Goal: Transaction & Acquisition: Purchase product/service

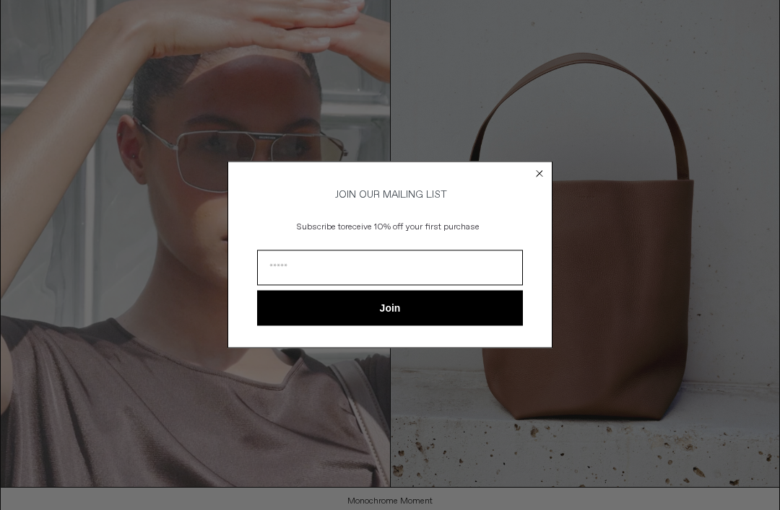
click at [541, 171] on icon "Close dialog" at bounding box center [539, 174] width 6 height 6
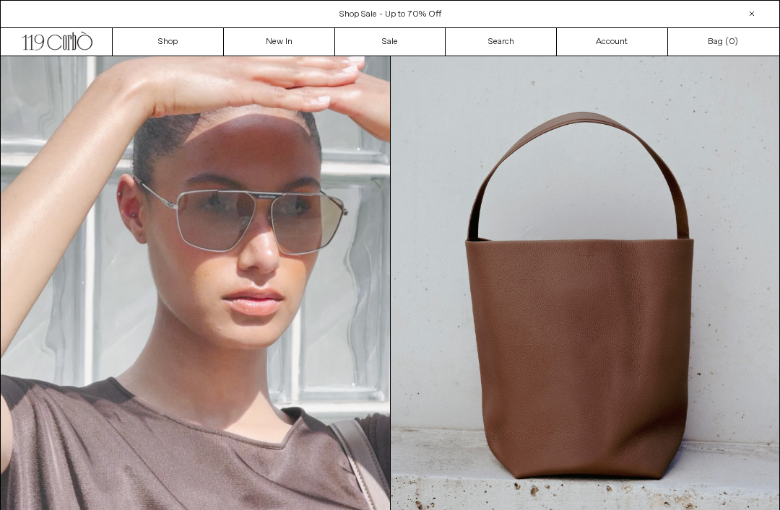
click at [518, 48] on link "Search" at bounding box center [500, 41] width 111 height 27
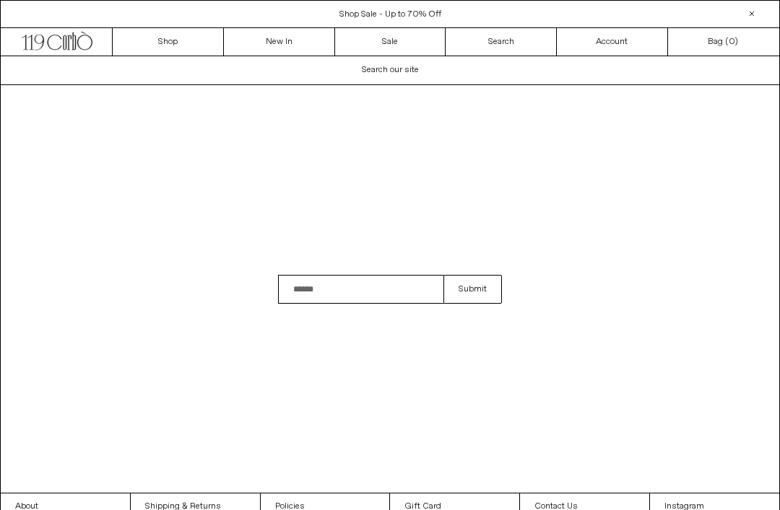
click at [381, 304] on input "Search" at bounding box center [360, 289] width 165 height 29
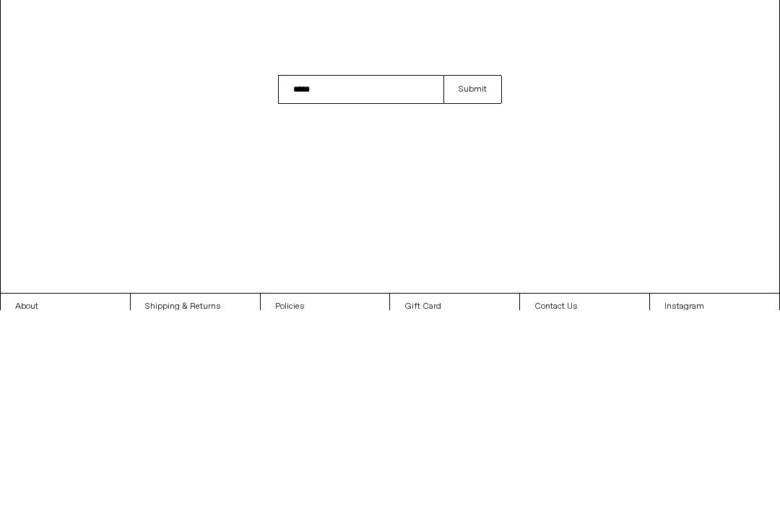
type input "*****"
click at [478, 275] on button "Submit" at bounding box center [472, 289] width 58 height 29
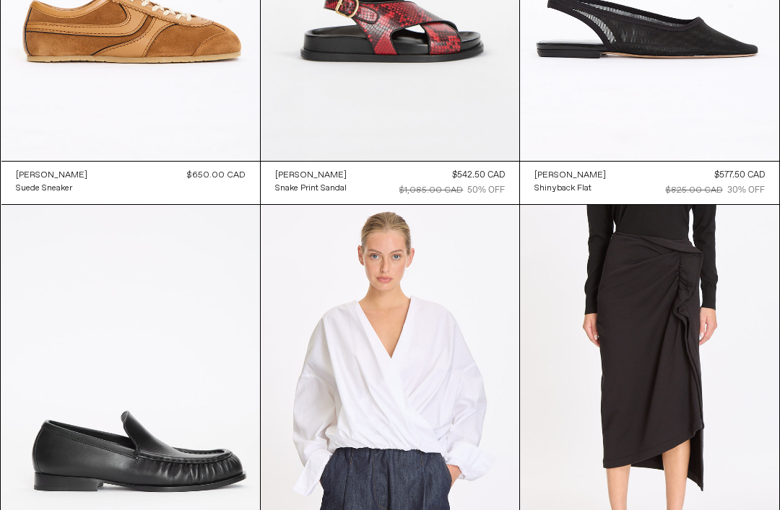
scroll to position [561, 0]
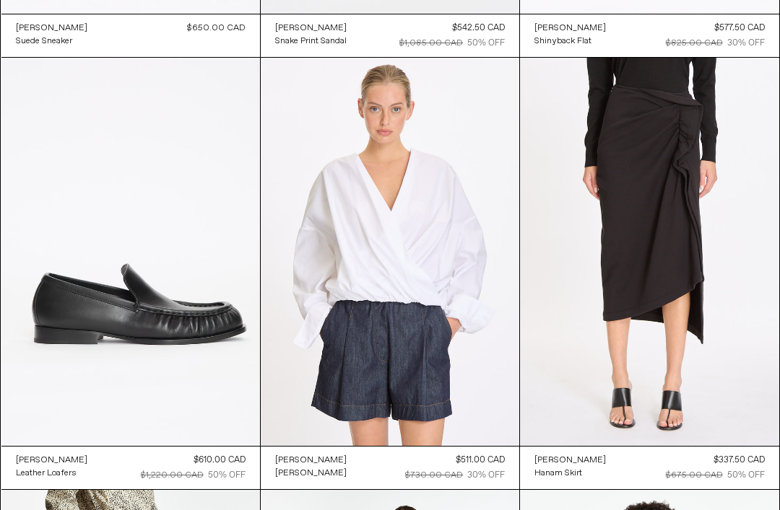
click at [719, 372] on at bounding box center [649, 252] width 258 height 388
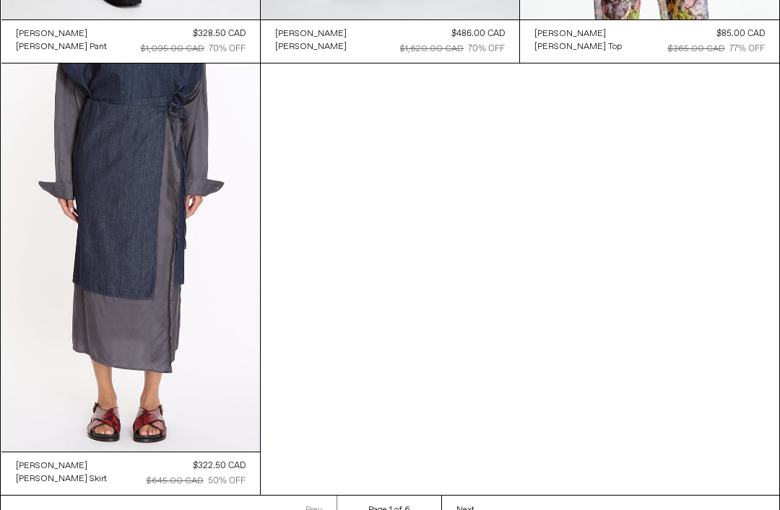
scroll to position [1444, 0]
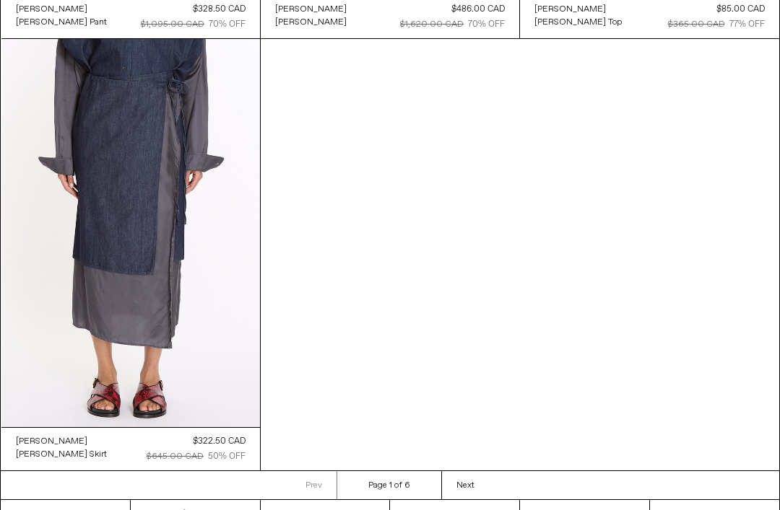
click at [64, 314] on at bounding box center [130, 233] width 258 height 388
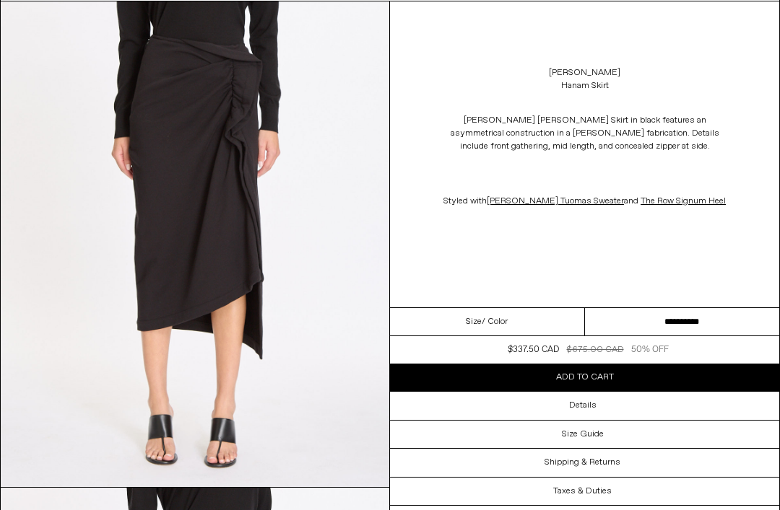
click at [723, 320] on select "**********" at bounding box center [682, 323] width 195 height 28
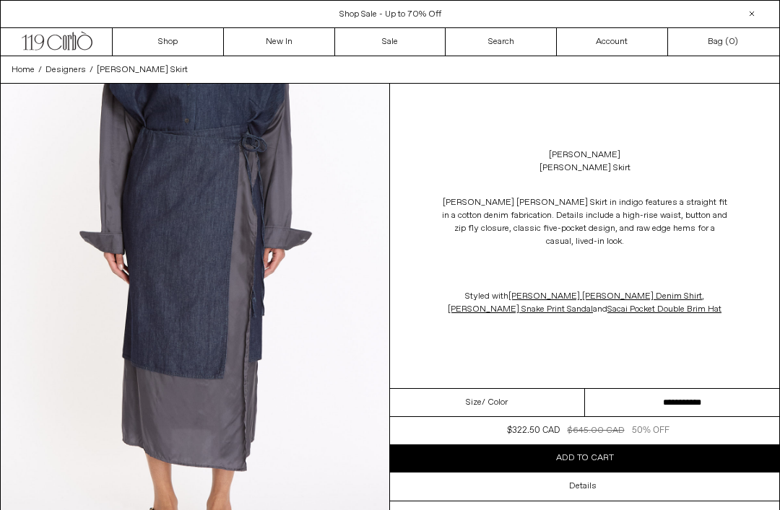
click at [692, 402] on select "**********" at bounding box center [682, 403] width 195 height 28
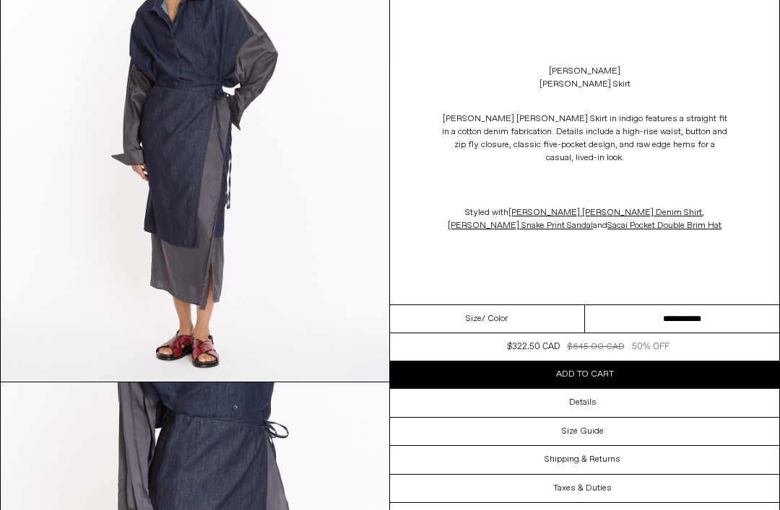
scroll to position [526, 0]
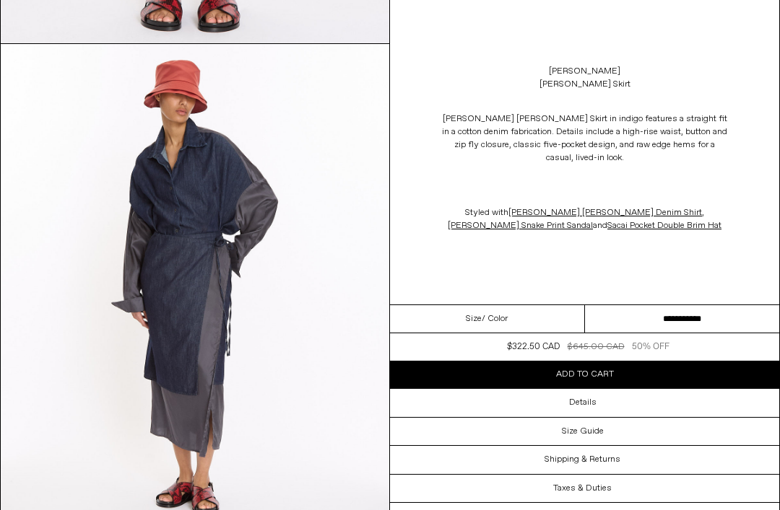
click at [650, 436] on div "Size Guide" at bounding box center [584, 431] width 389 height 27
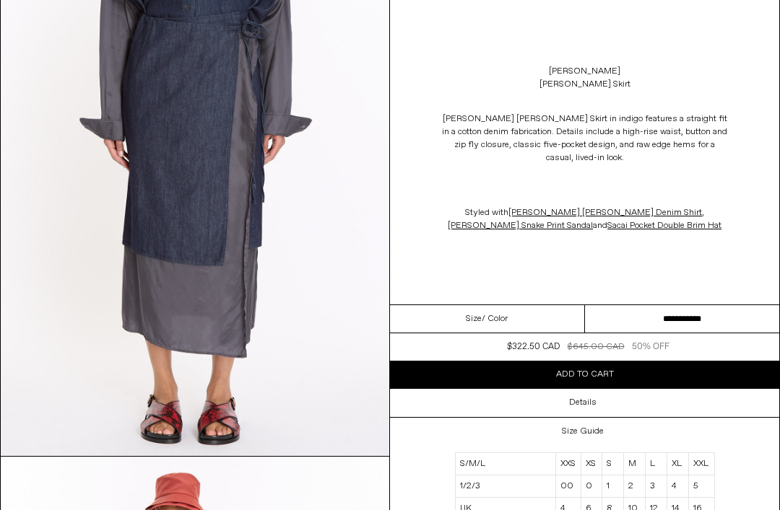
scroll to position [0, 0]
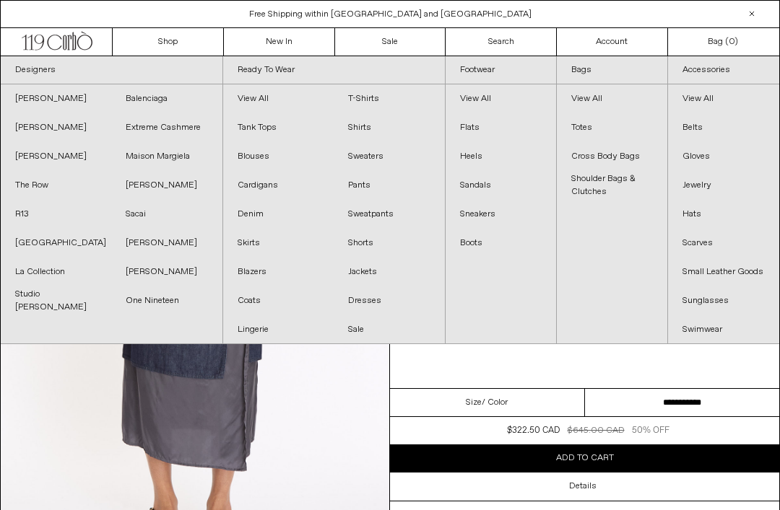
click at [43, 184] on link "The Row" at bounding box center [56, 185] width 110 height 29
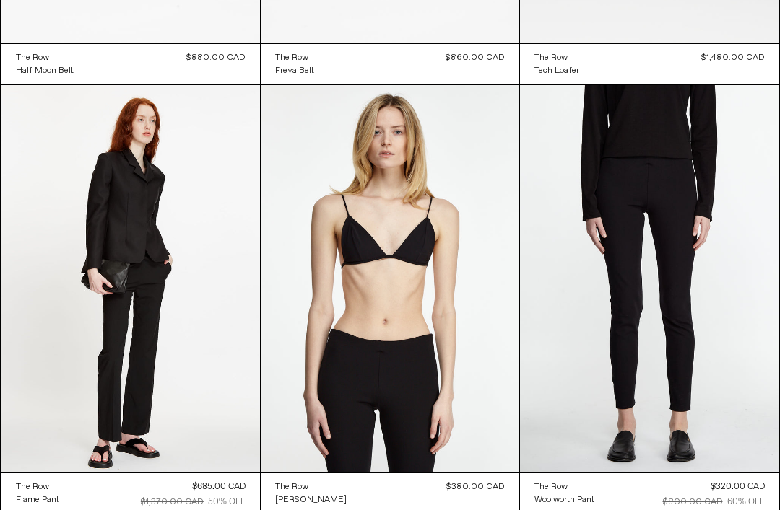
scroll to position [11629, 0]
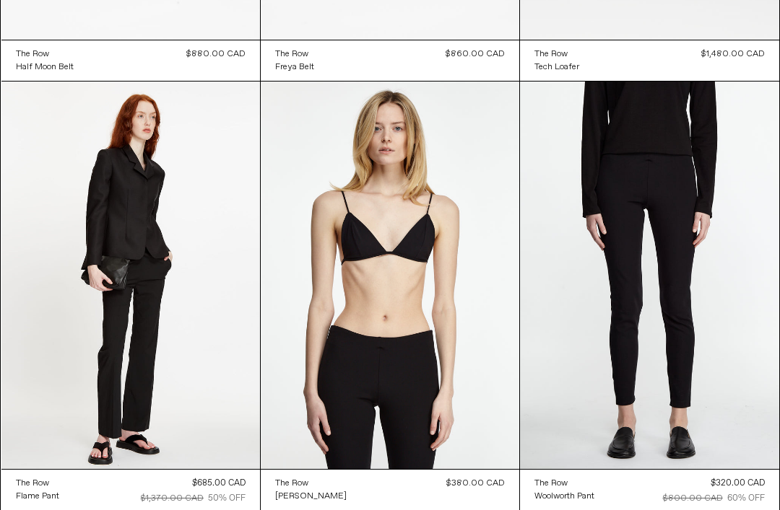
click at [702, 367] on at bounding box center [649, 276] width 258 height 388
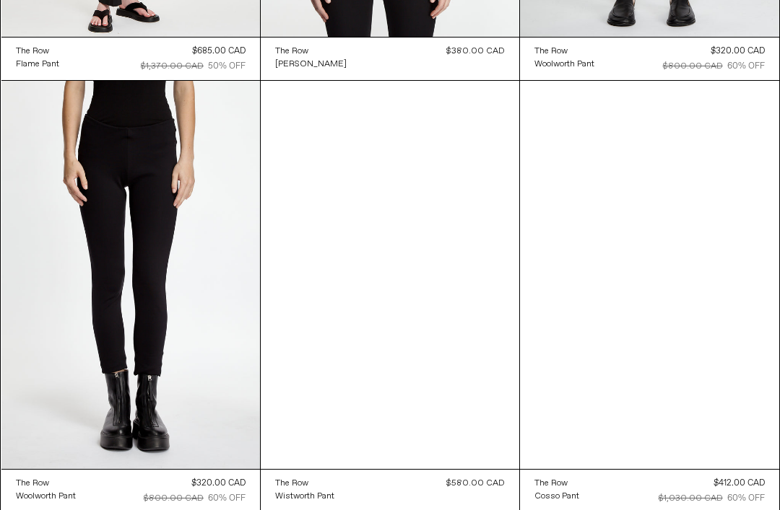
scroll to position [12061, 0]
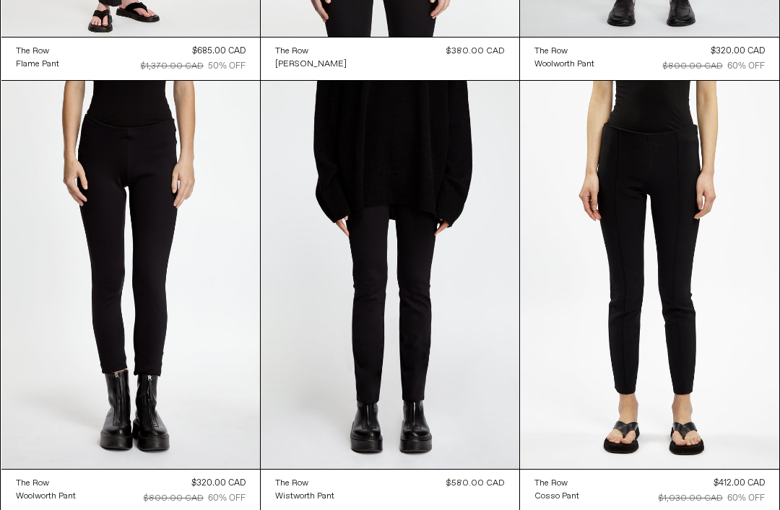
click at [91, 307] on at bounding box center [130, 275] width 258 height 388
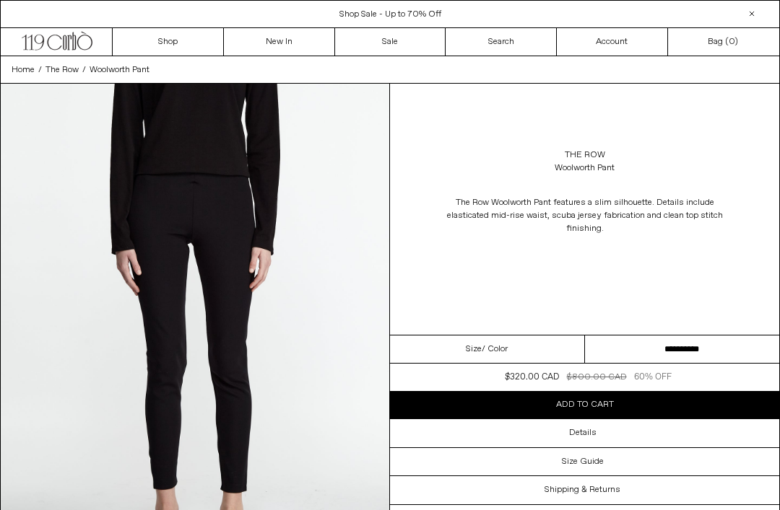
click at [697, 352] on select "**********" at bounding box center [682, 350] width 195 height 28
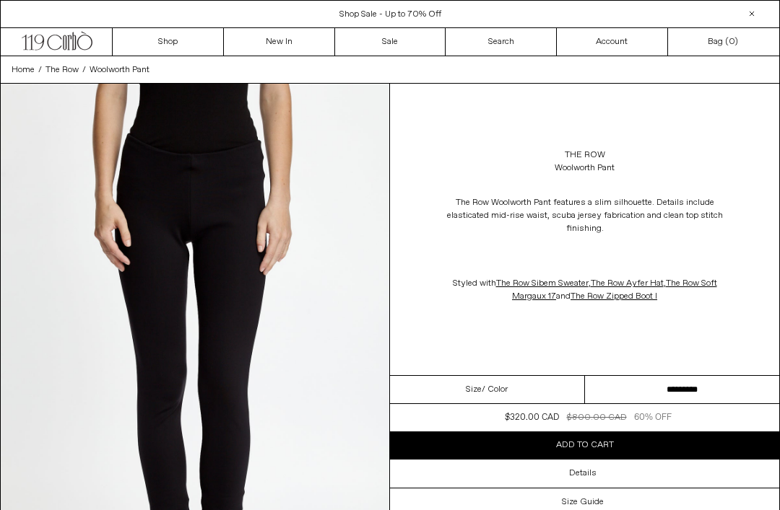
click at [704, 387] on select "**********" at bounding box center [682, 390] width 195 height 28
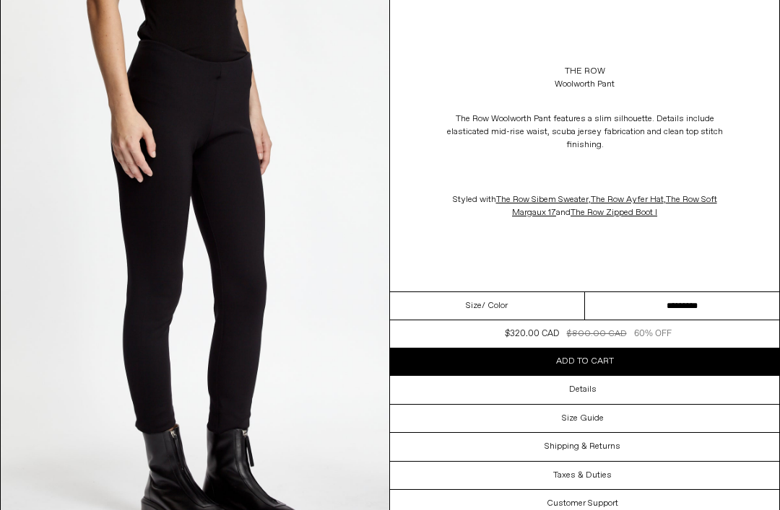
scroll to position [1256, 0]
click at [703, 396] on div "Details" at bounding box center [584, 389] width 389 height 27
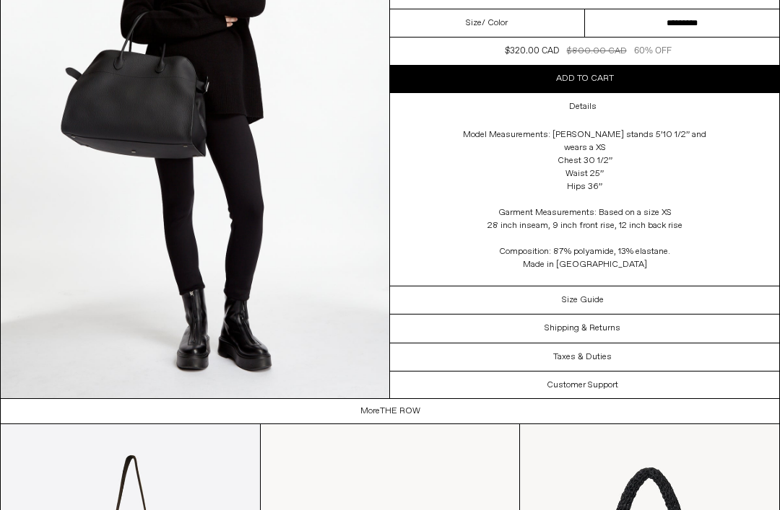
scroll to position [2599, 0]
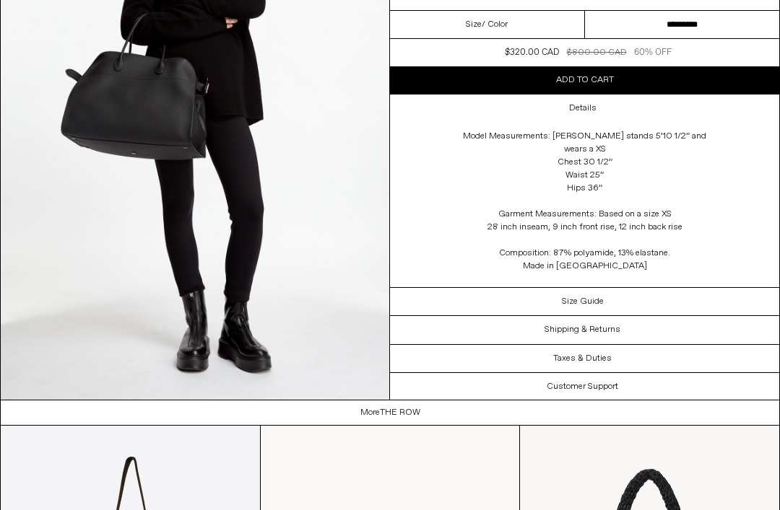
click at [696, 301] on div "Size Guide" at bounding box center [584, 300] width 389 height 27
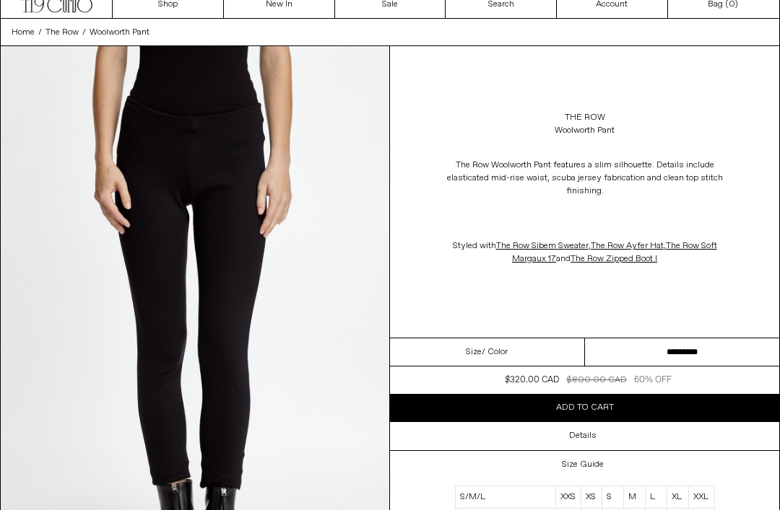
scroll to position [0, 0]
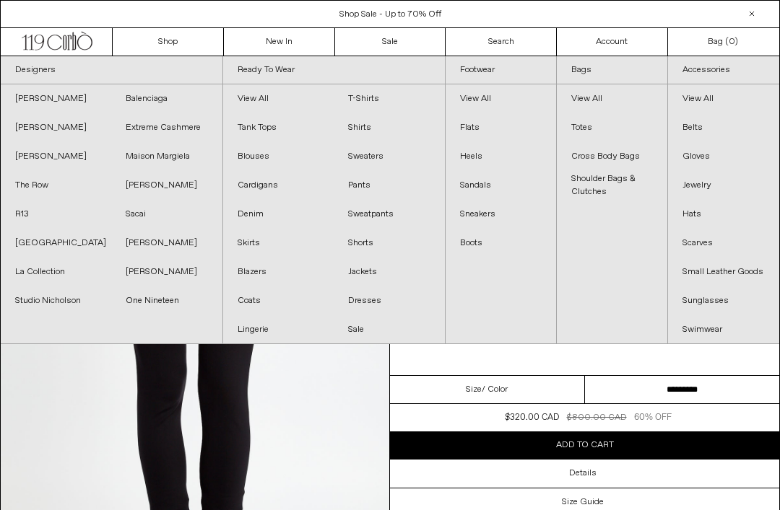
click at [63, 104] on link "[PERSON_NAME]" at bounding box center [56, 98] width 110 height 29
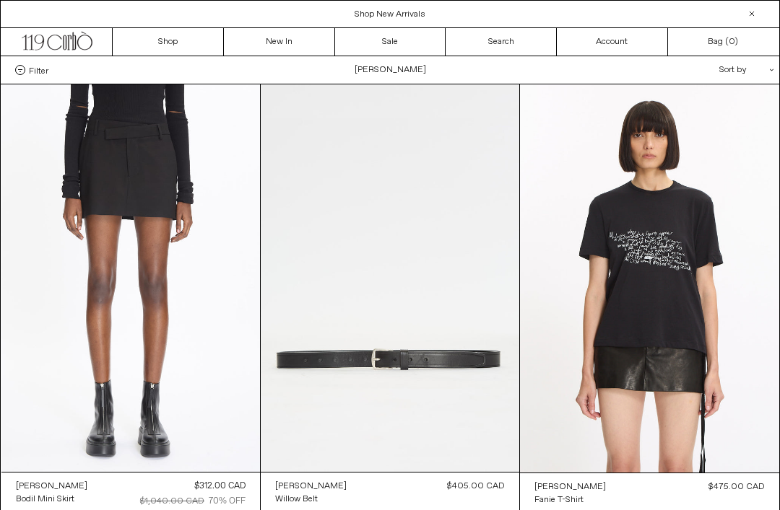
click at [102, 269] on at bounding box center [130, 278] width 258 height 388
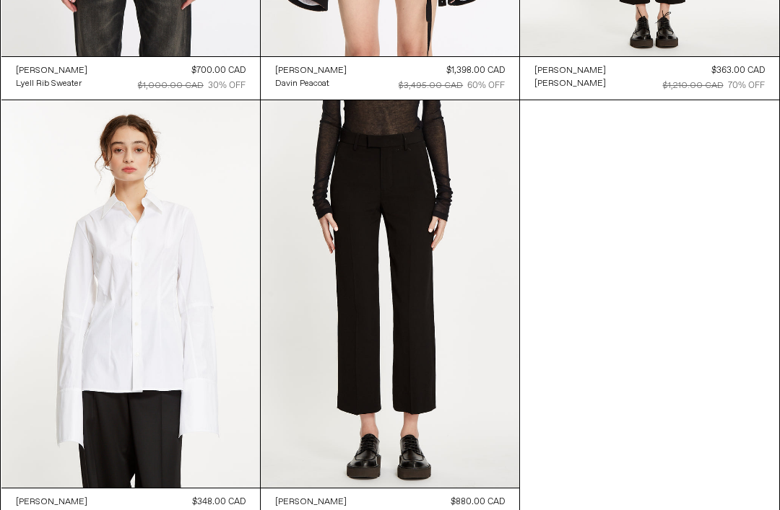
scroll to position [881, 0]
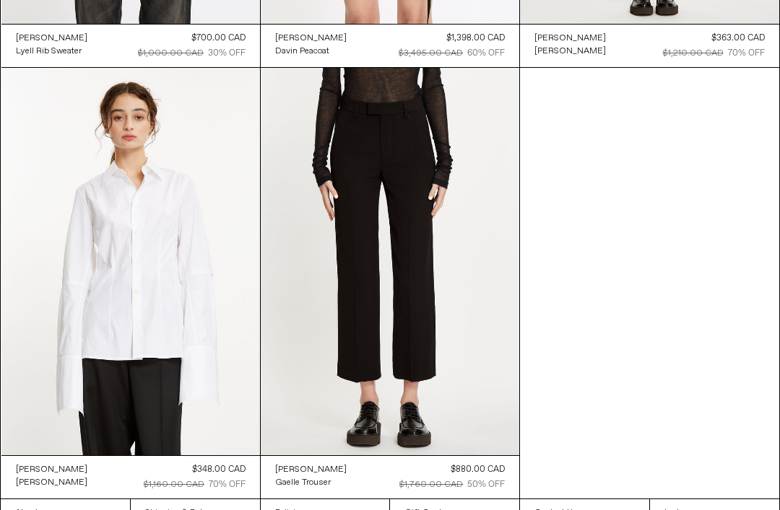
click at [82, 316] on at bounding box center [130, 262] width 258 height 388
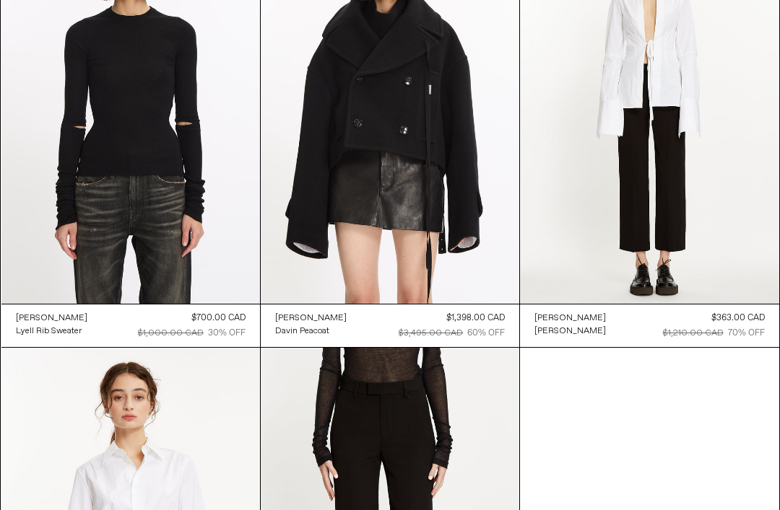
scroll to position [601, 0]
click at [437, 192] on at bounding box center [390, 110] width 258 height 388
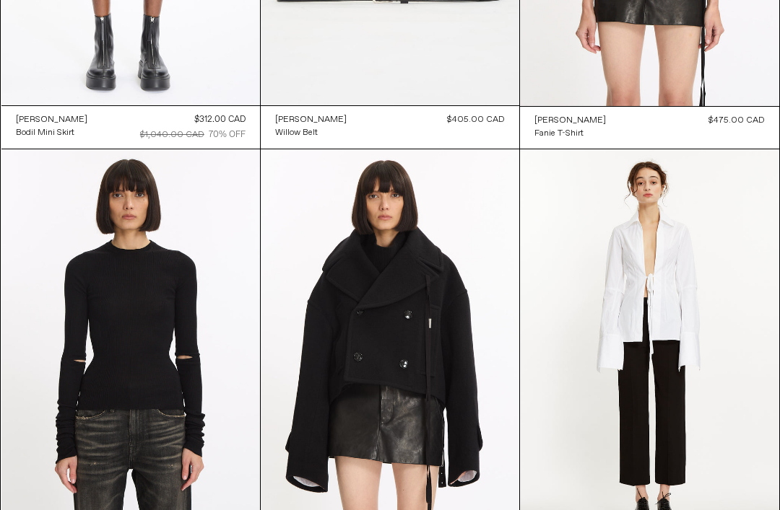
scroll to position [367, 0]
click at [710, 365] on at bounding box center [649, 343] width 258 height 388
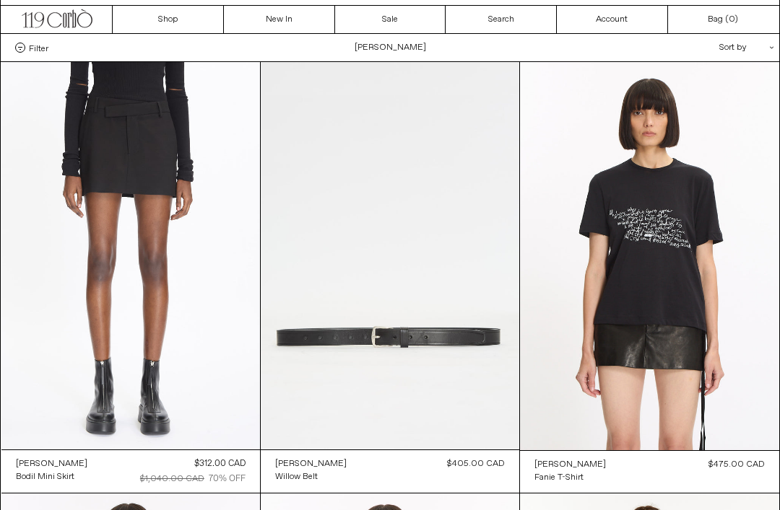
scroll to position [0, 0]
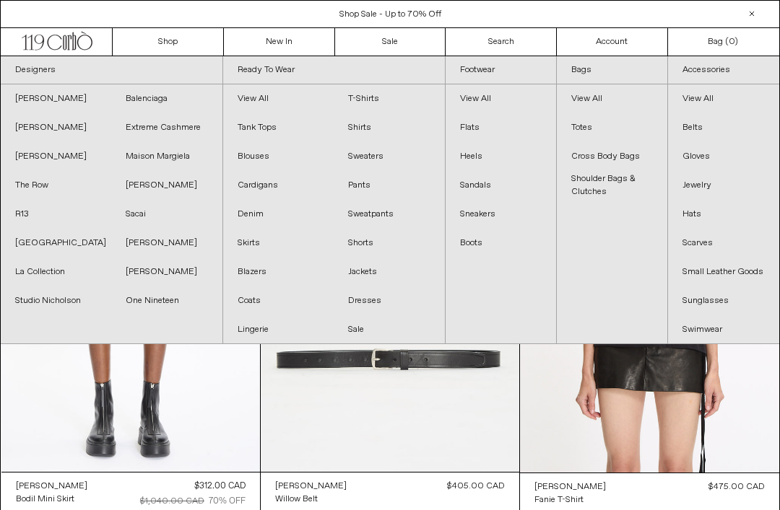
click at [170, 156] on link "Maison Margiela" at bounding box center [166, 156] width 110 height 29
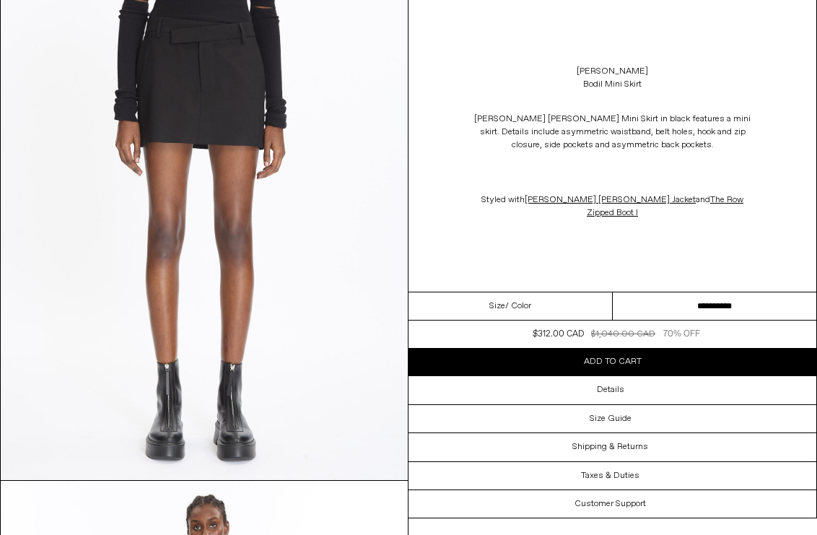
click at [757, 385] on div "Details" at bounding box center [613, 389] width 408 height 27
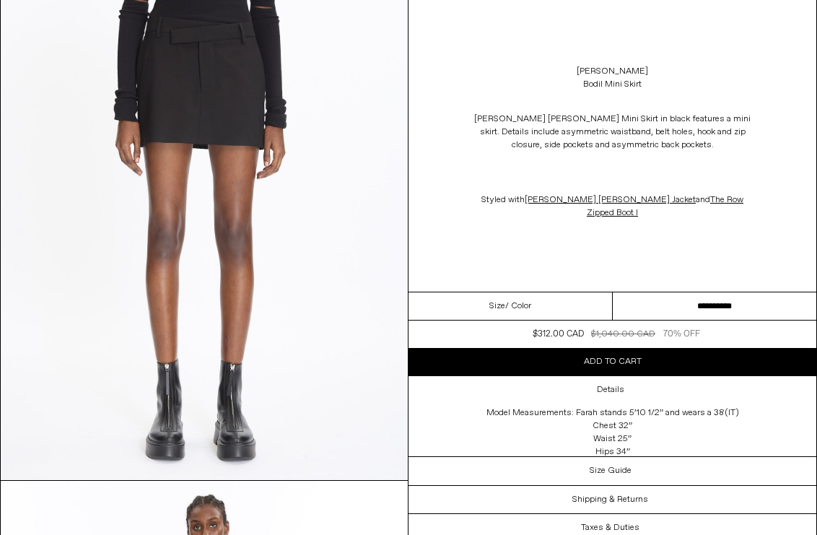
scroll to position [113, 0]
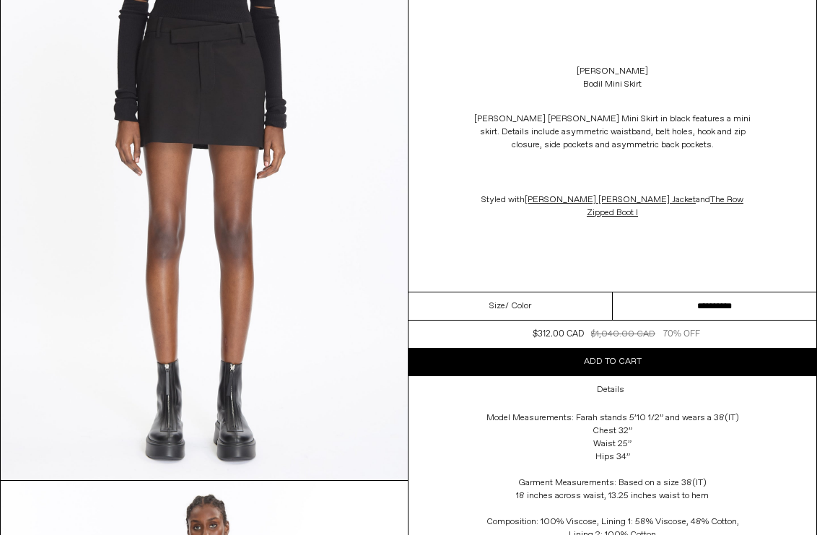
click at [736, 305] on select "**********" at bounding box center [715, 306] width 204 height 28
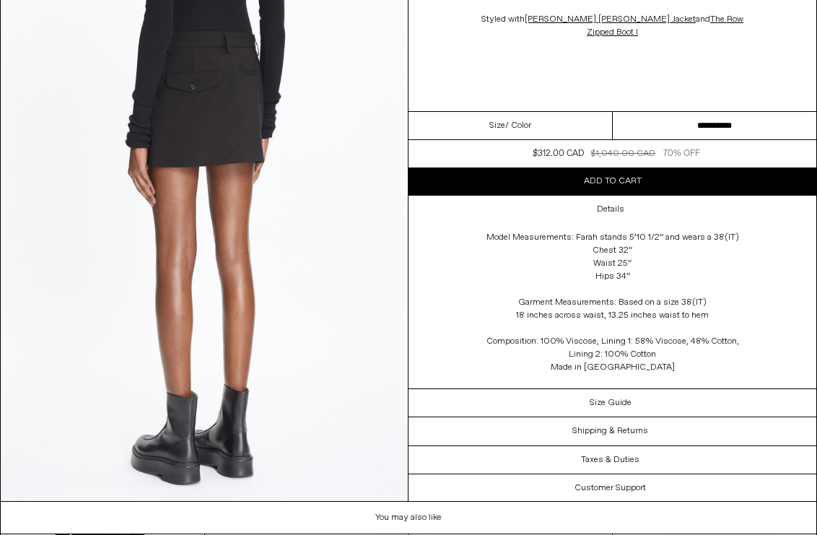
scroll to position [1621, 0]
click at [711, 402] on div "Size Guide" at bounding box center [613, 401] width 408 height 27
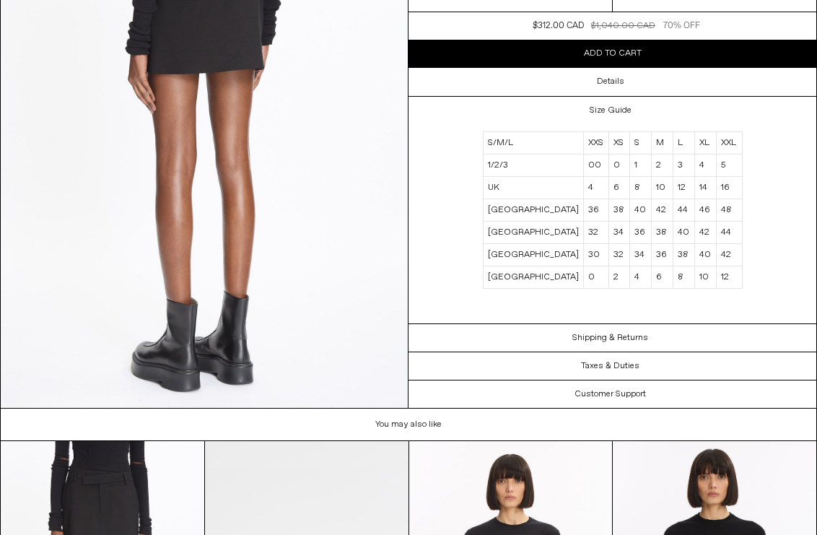
click at [722, 373] on div "Taxes & Duties" at bounding box center [613, 365] width 408 height 27
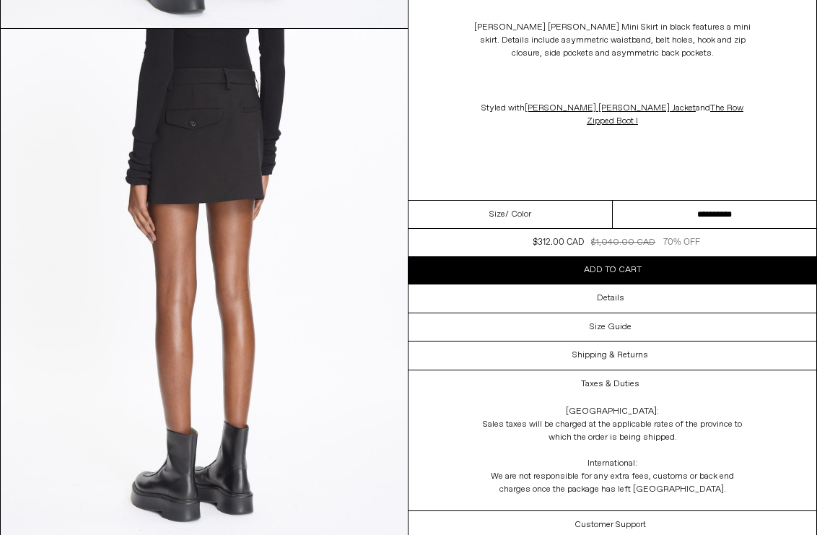
scroll to position [1584, 0]
click at [736, 301] on div "Details" at bounding box center [613, 297] width 408 height 27
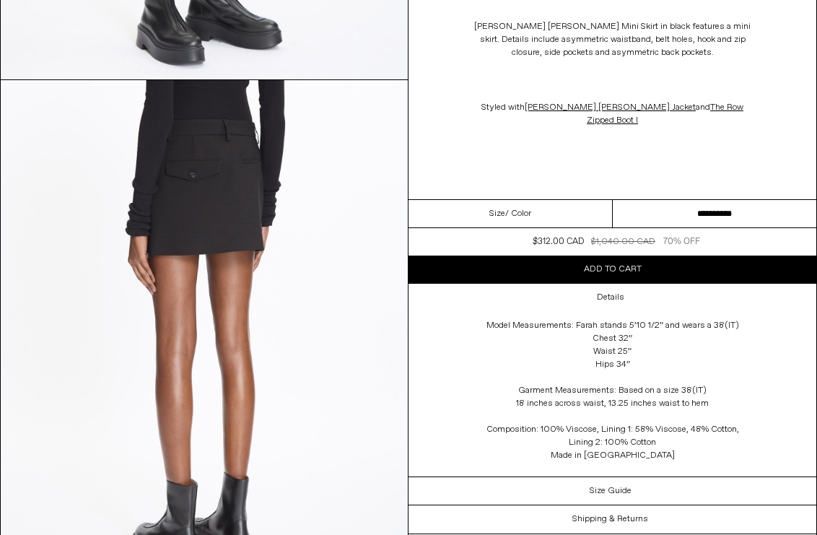
scroll to position [1533, 0]
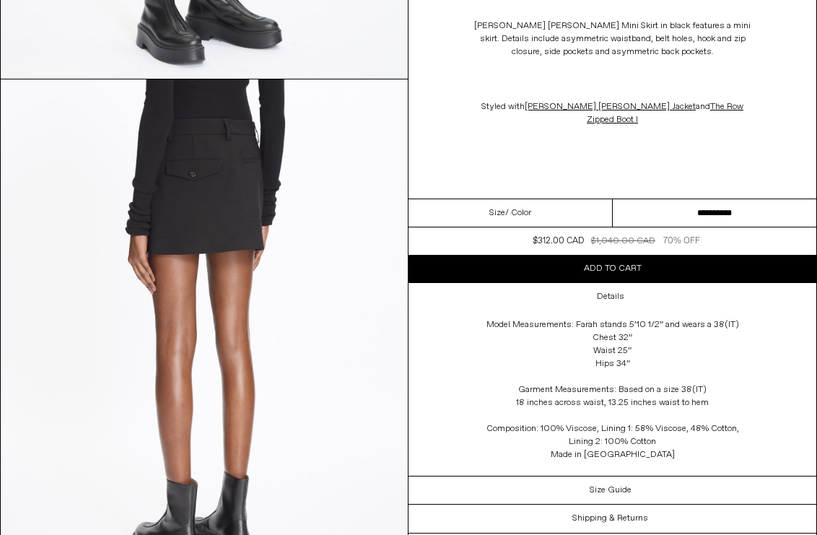
click at [734, 484] on div "Size Guide" at bounding box center [613, 489] width 408 height 27
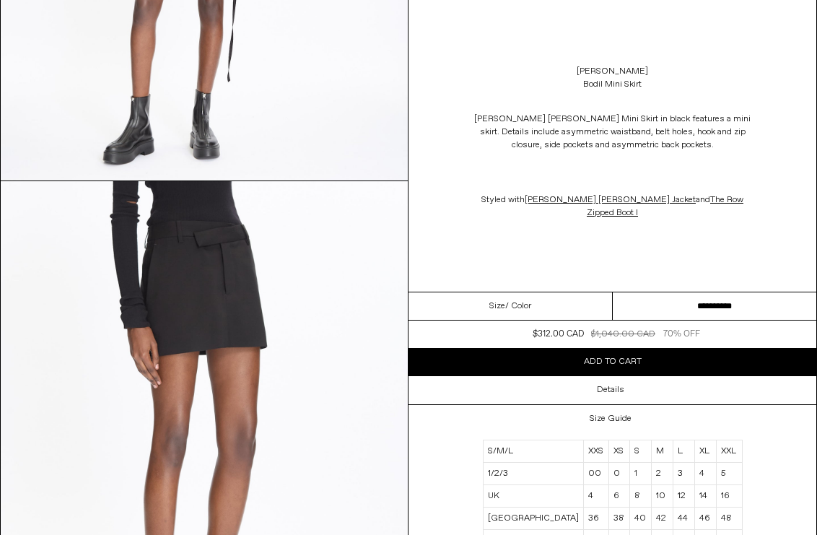
scroll to position [922, 0]
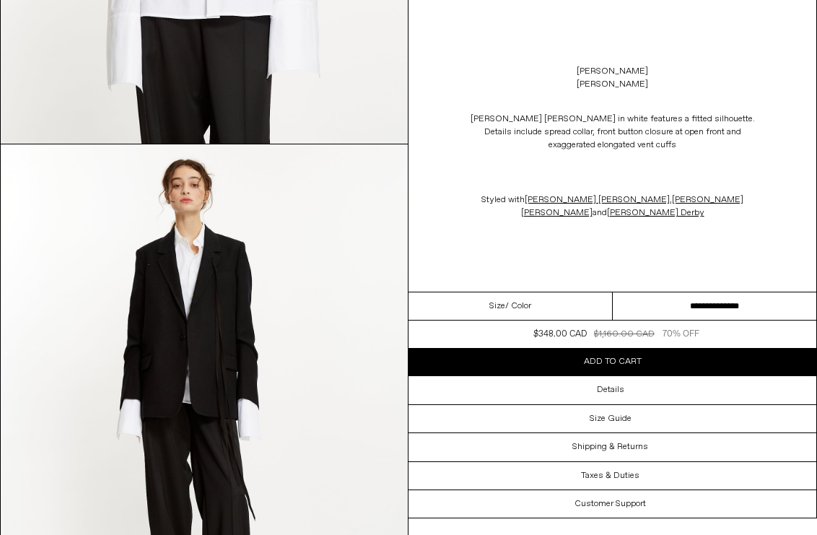
scroll to position [449, 0]
click at [738, 303] on select "**********" at bounding box center [715, 306] width 204 height 28
click at [672, 424] on div "Size Guide" at bounding box center [613, 418] width 408 height 27
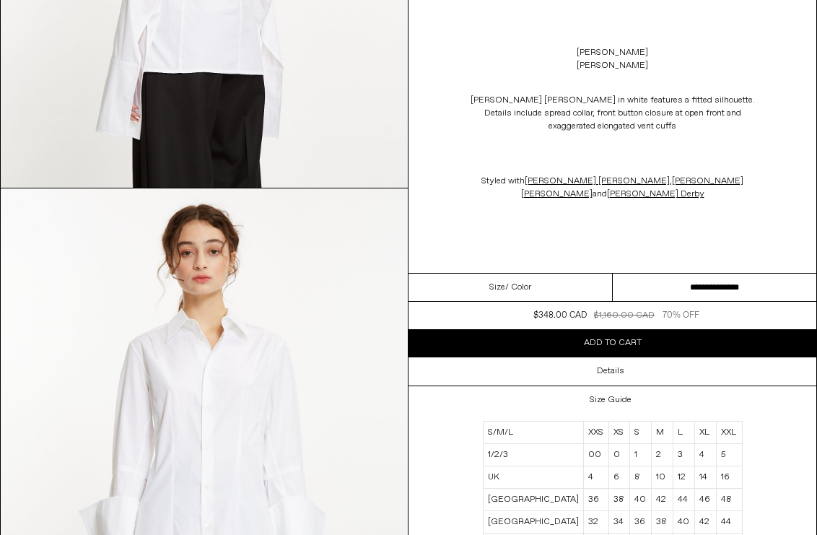
scroll to position [1933, 0]
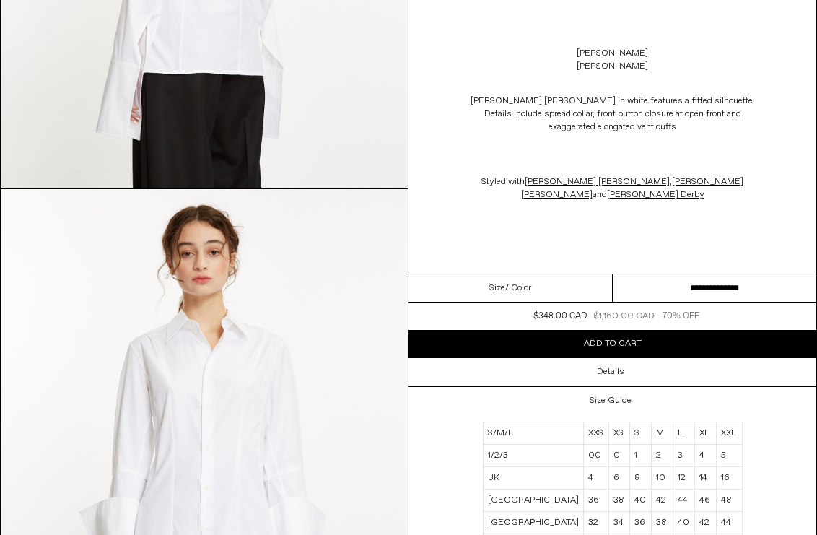
click at [756, 375] on div "Details" at bounding box center [613, 372] width 408 height 27
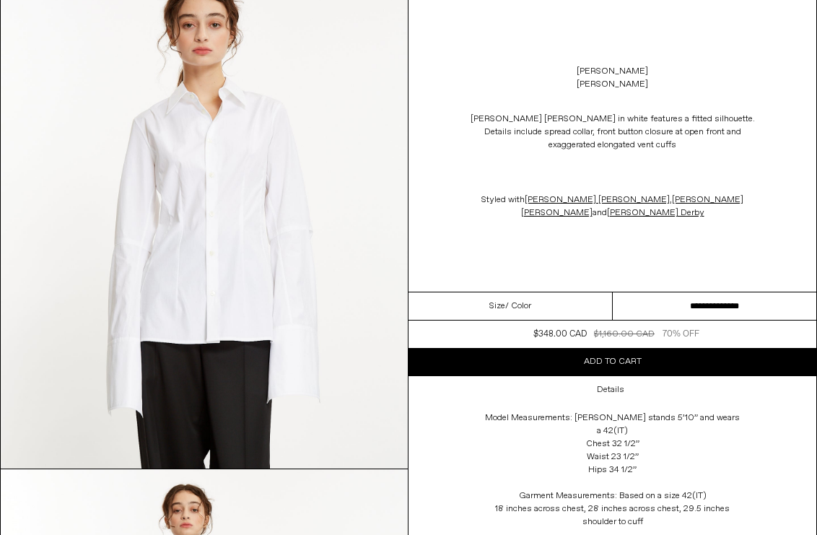
scroll to position [125, 0]
click at [253, 258] on img at bounding box center [204, 213] width 407 height 509
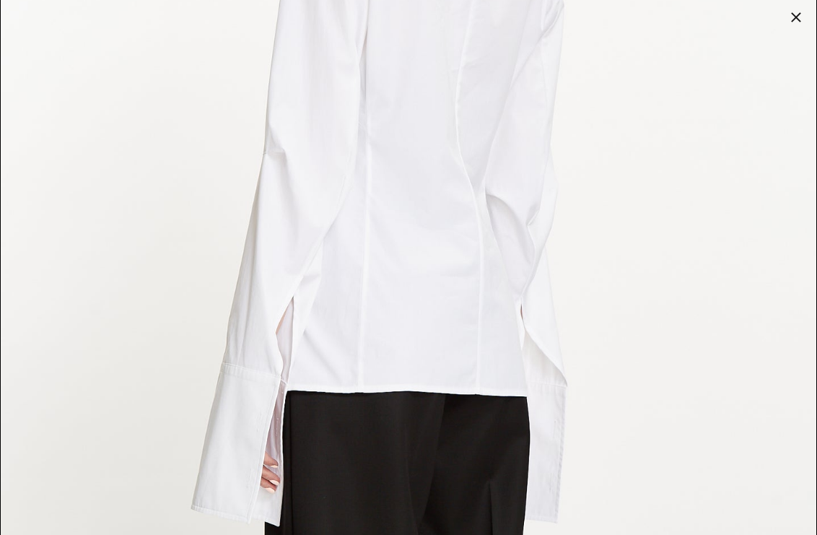
scroll to position [3386, 0]
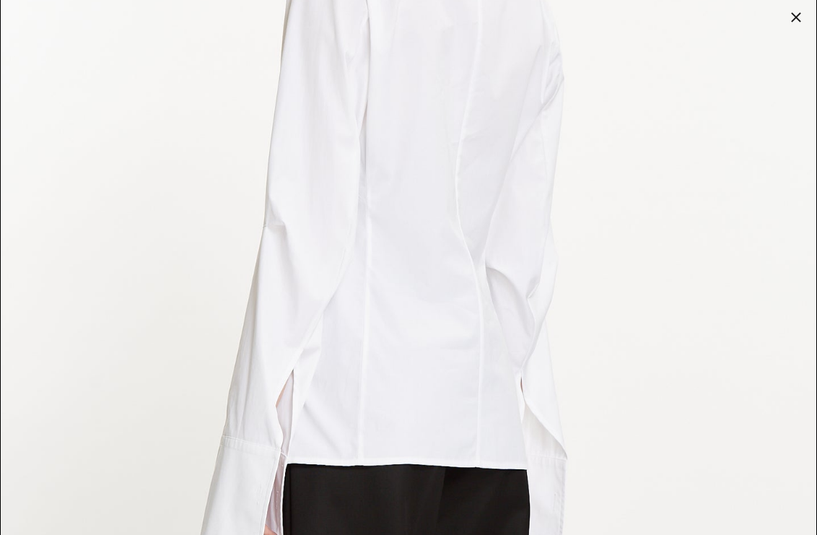
click at [795, 19] on div at bounding box center [796, 17] width 20 height 20
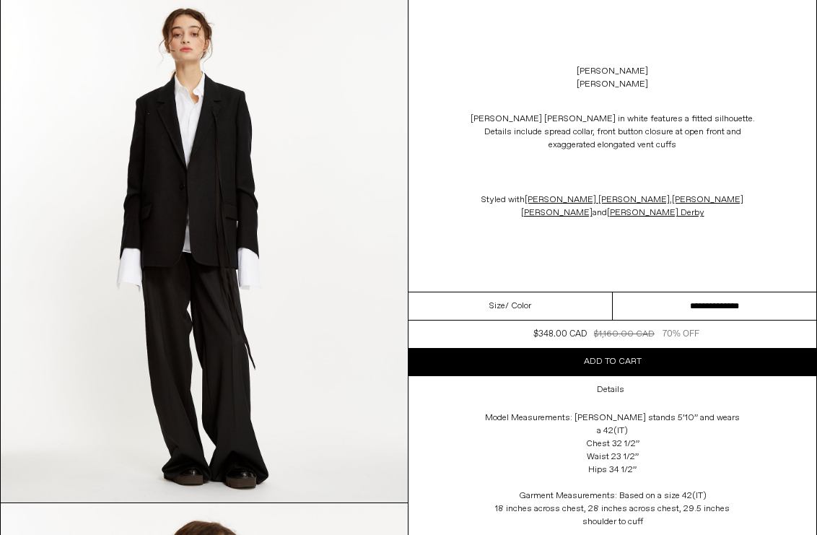
scroll to position [600, 0]
click at [240, 252] on img at bounding box center [204, 248] width 407 height 509
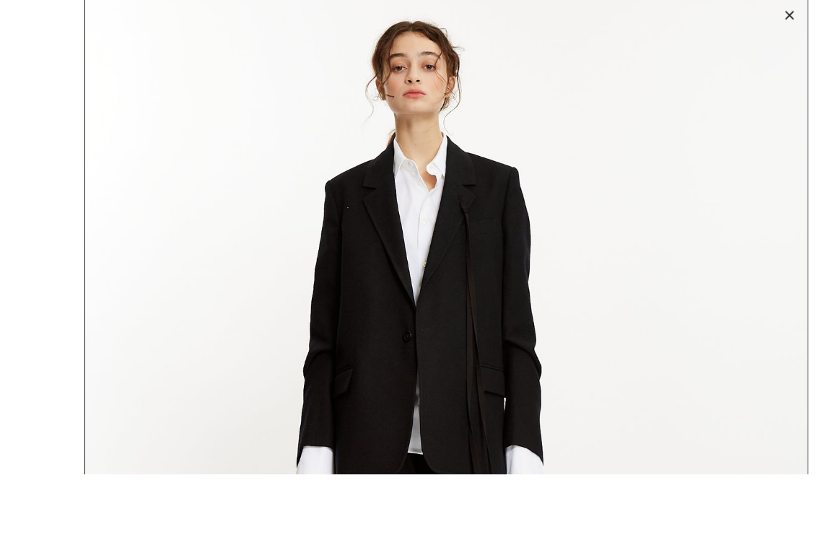
scroll to position [619, 4]
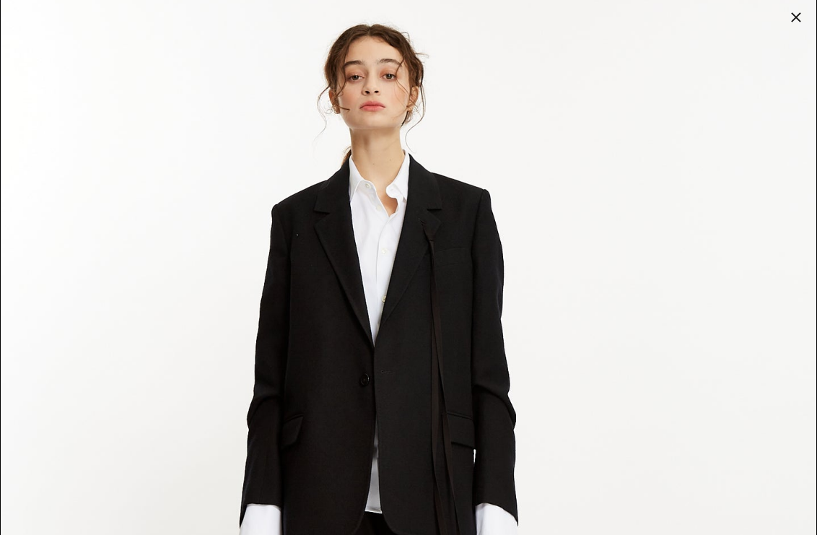
click at [793, 14] on div at bounding box center [796, 17] width 20 height 20
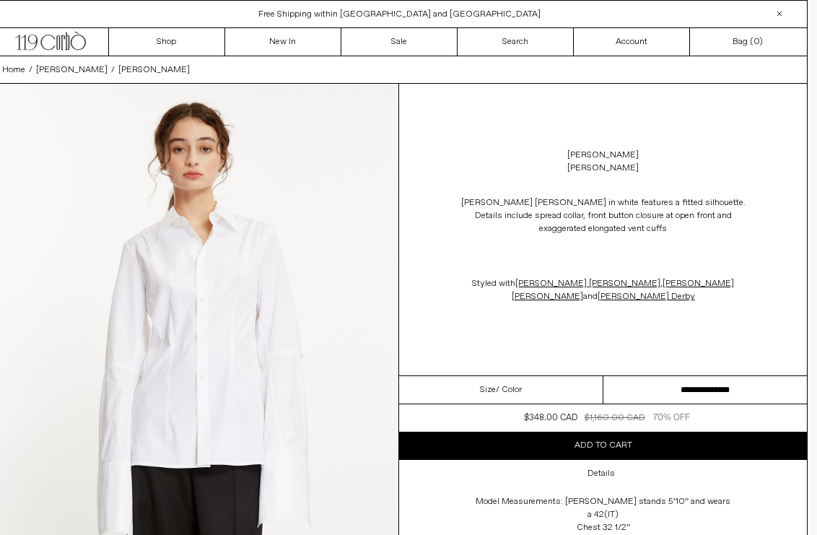
scroll to position [0, 10]
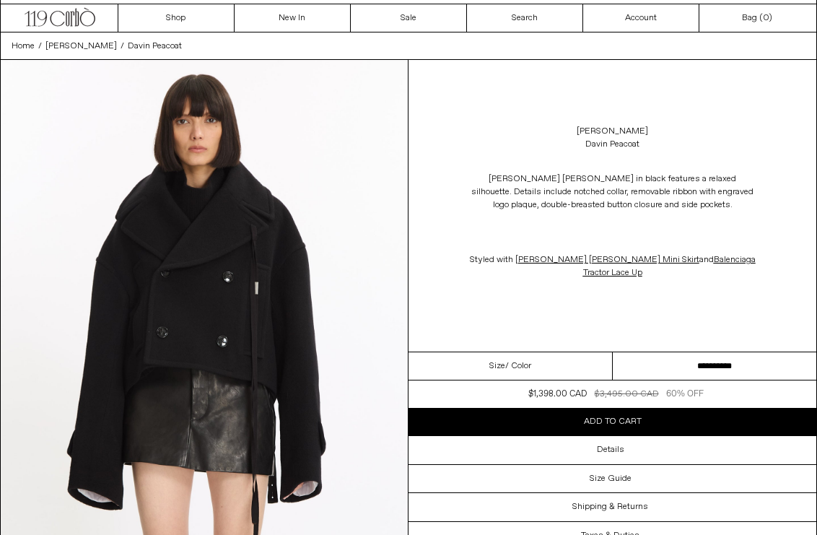
scroll to position [25, 0]
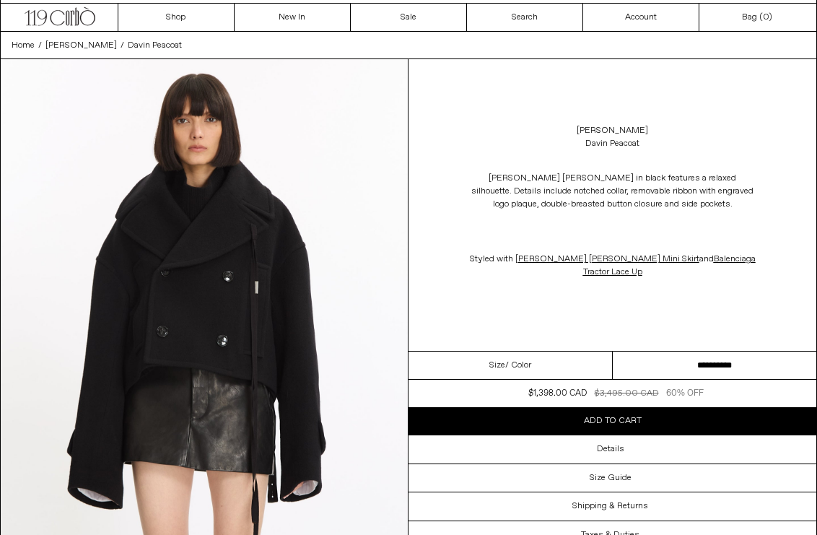
click at [755, 370] on select "**********" at bounding box center [715, 366] width 204 height 28
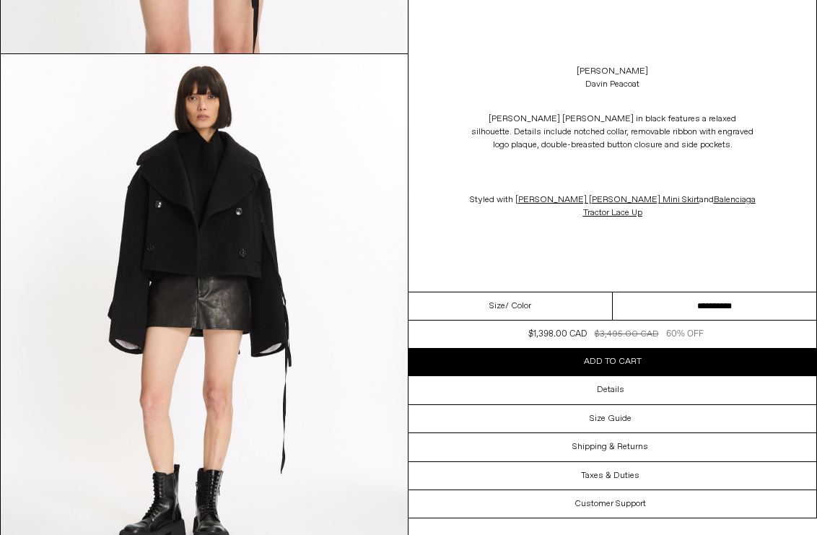
scroll to position [539, 0]
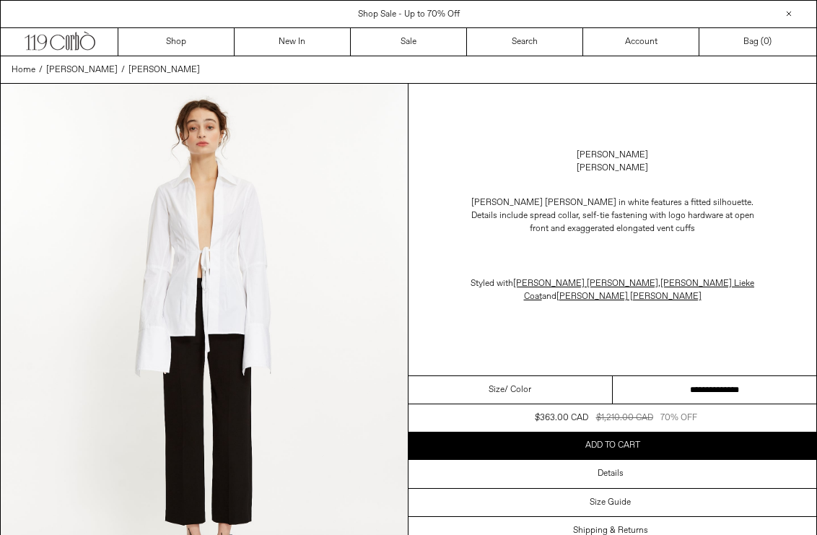
click at [750, 391] on select "**********" at bounding box center [715, 390] width 204 height 28
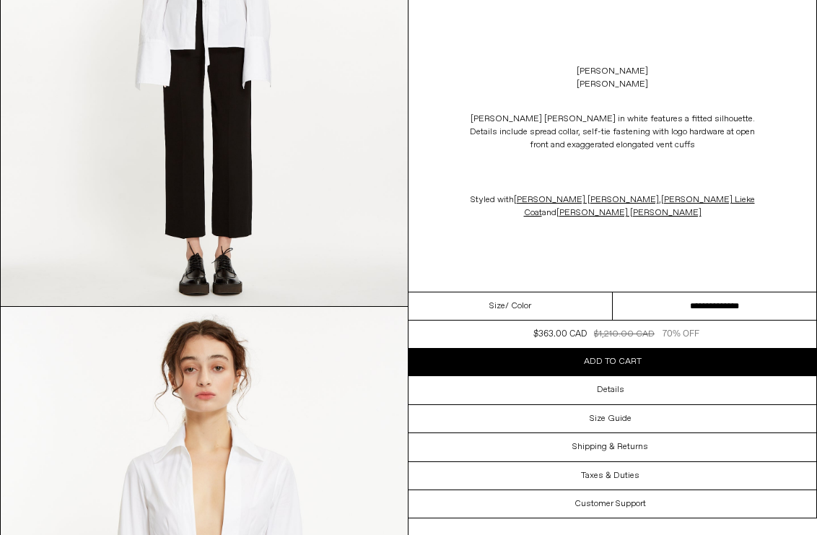
scroll to position [266, 0]
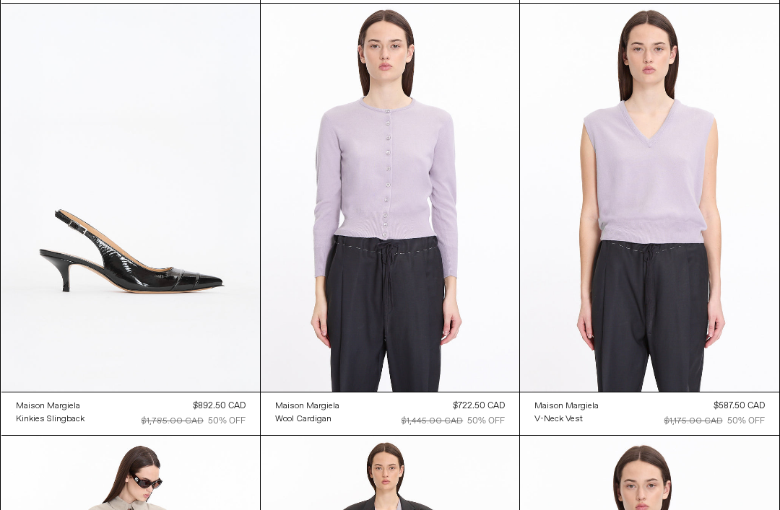
scroll to position [943, 0]
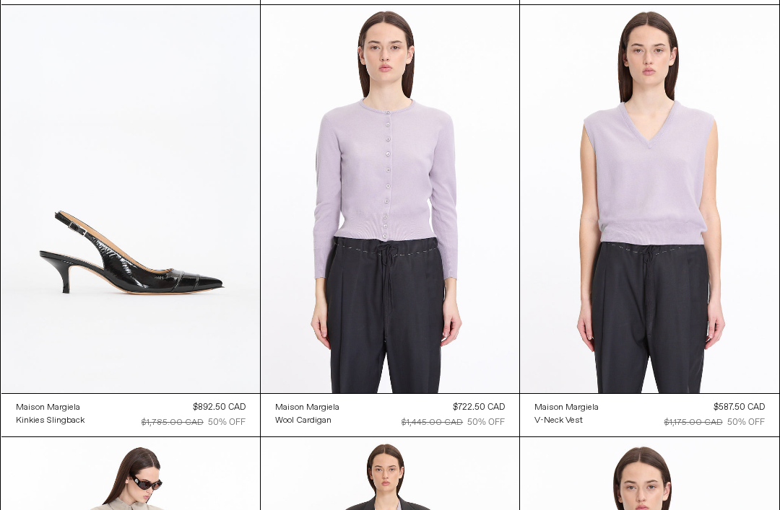
click at [101, 277] on at bounding box center [130, 199] width 258 height 388
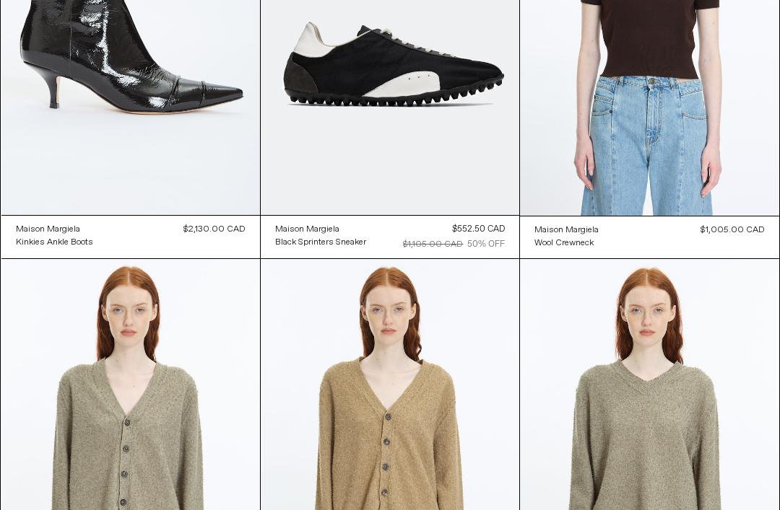
scroll to position [2849, 0]
click at [191, 125] on at bounding box center [130, 21] width 258 height 388
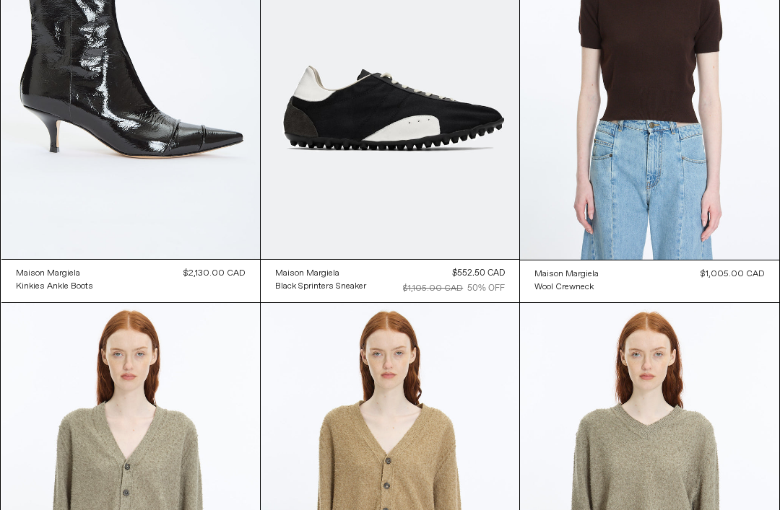
scroll to position [2794, 0]
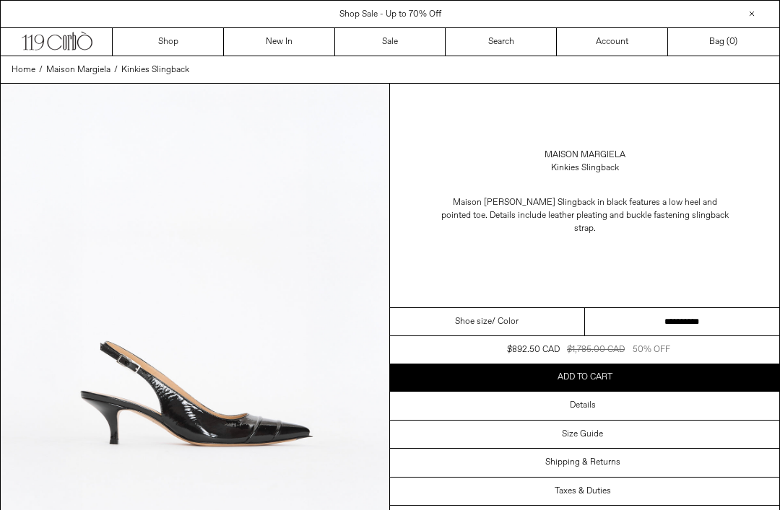
click at [736, 308] on select "**********" at bounding box center [682, 322] width 195 height 28
select select "**********"
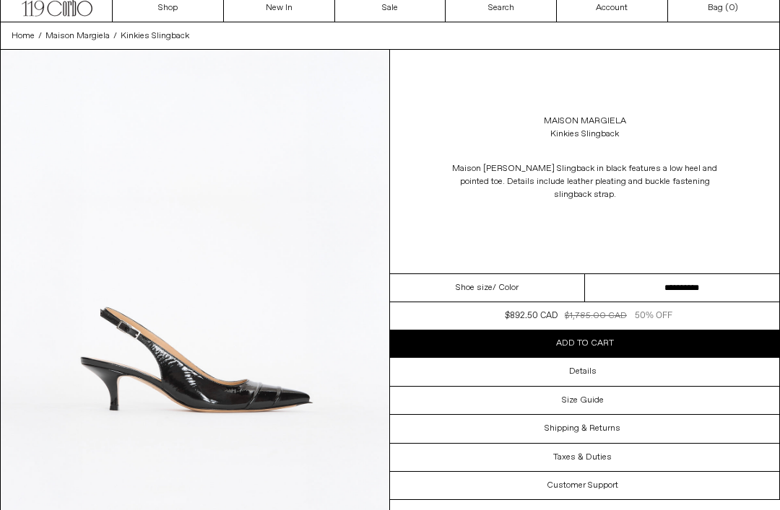
scroll to position [34, 0]
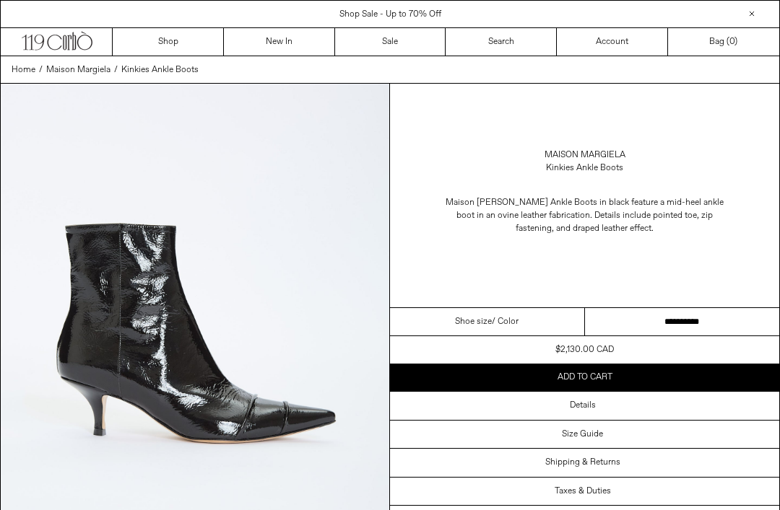
click at [730, 328] on select "**********" at bounding box center [682, 322] width 195 height 28
